Goal: Task Accomplishment & Management: Manage account settings

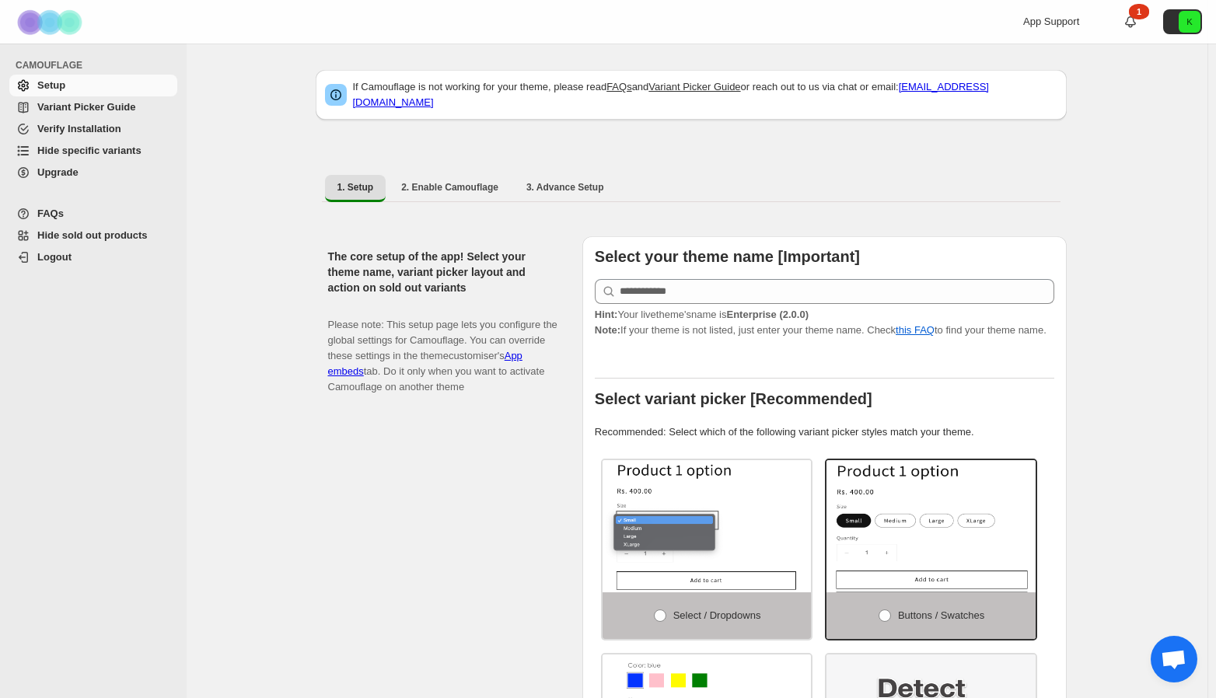
click at [90, 167] on span "Upgrade" at bounding box center [105, 173] width 137 height 16
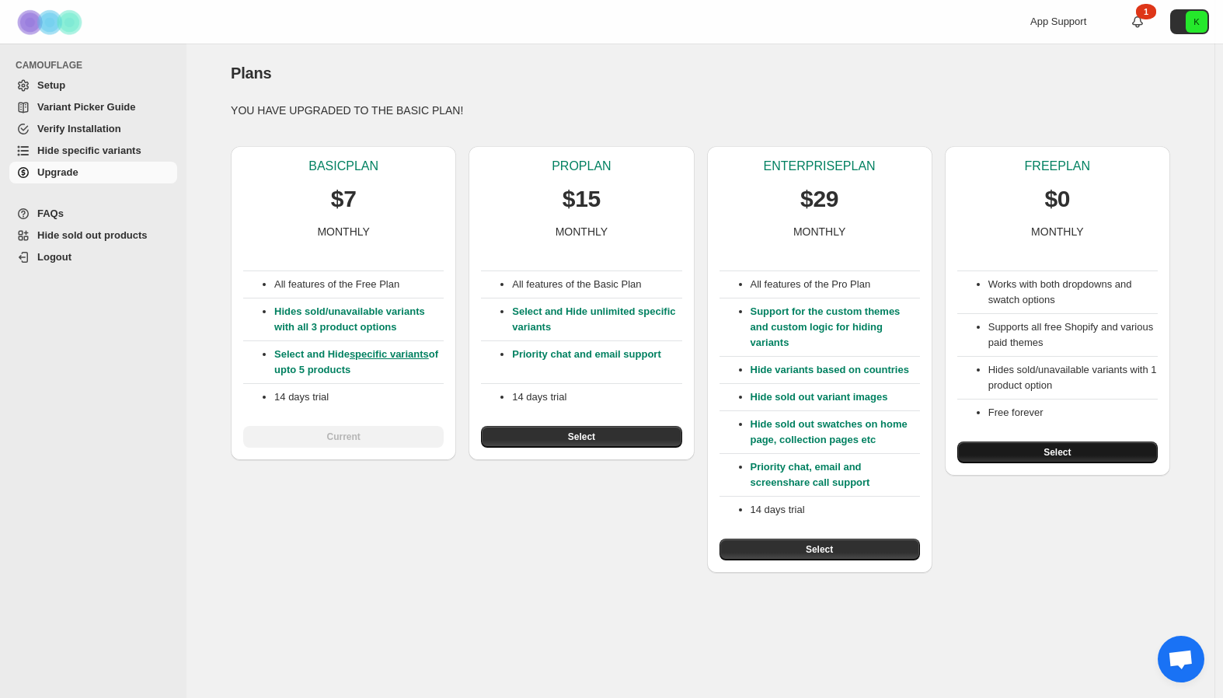
click at [1075, 445] on button "Select" at bounding box center [1058, 453] width 201 height 22
